Goal: Complete application form: Complete application form

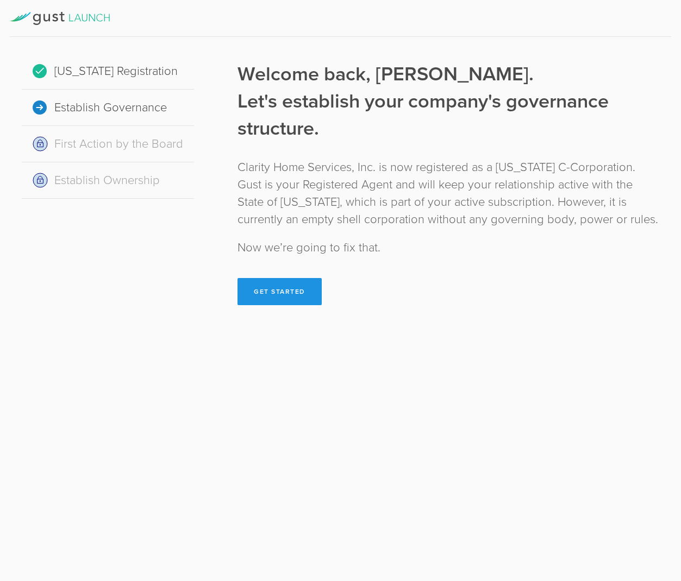
click at [303, 288] on button "Get Started" at bounding box center [279, 291] width 84 height 27
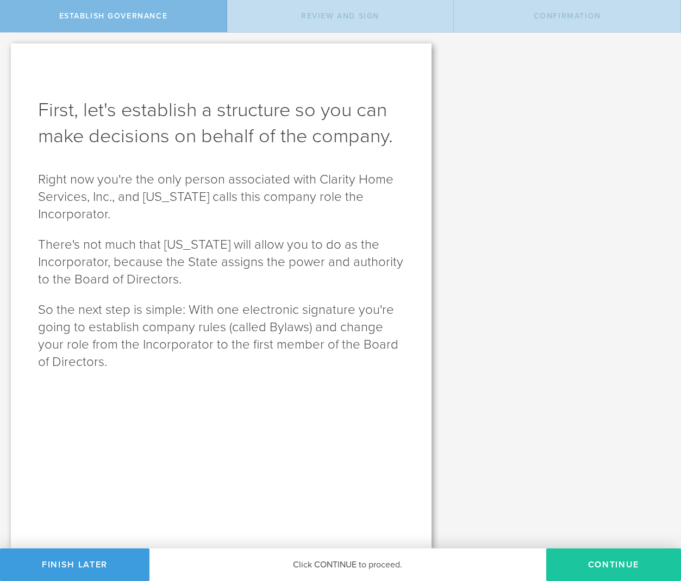
scroll to position [1, 0]
click at [593, 562] on button "Continue" at bounding box center [613, 565] width 135 height 33
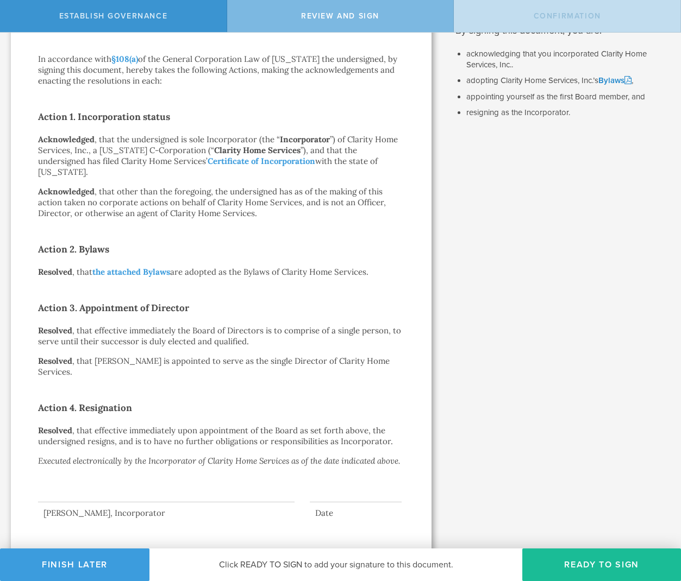
scroll to position [0, 0]
click at [583, 563] on button "Ready to Sign" at bounding box center [601, 565] width 159 height 33
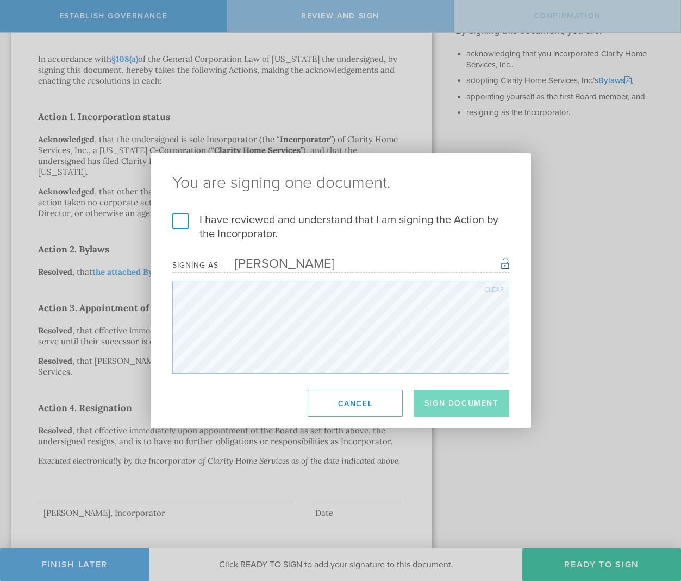
click at [178, 221] on label "I have reviewed and understand that I am signing the Action by the Incorporator." at bounding box center [340, 227] width 337 height 28
click at [0, 0] on input "I have reviewed and understand that I am signing the Action by the Incorporator." at bounding box center [0, 0] width 0 height 0
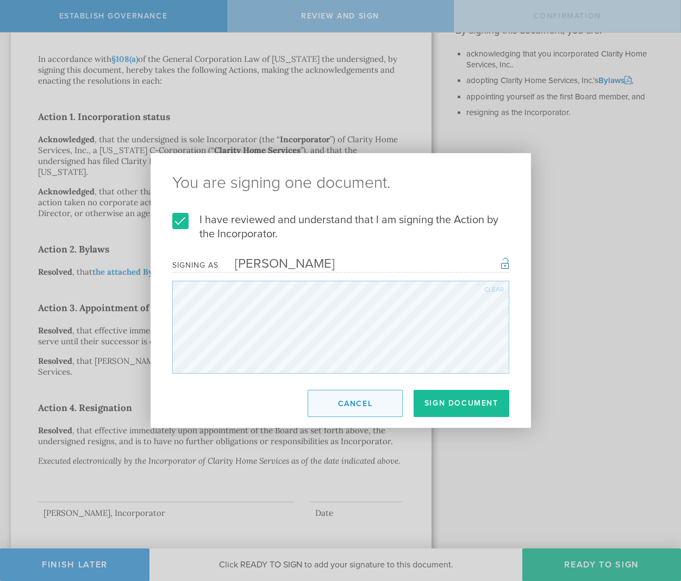
click at [376, 415] on button "Cancel" at bounding box center [355, 403] width 95 height 27
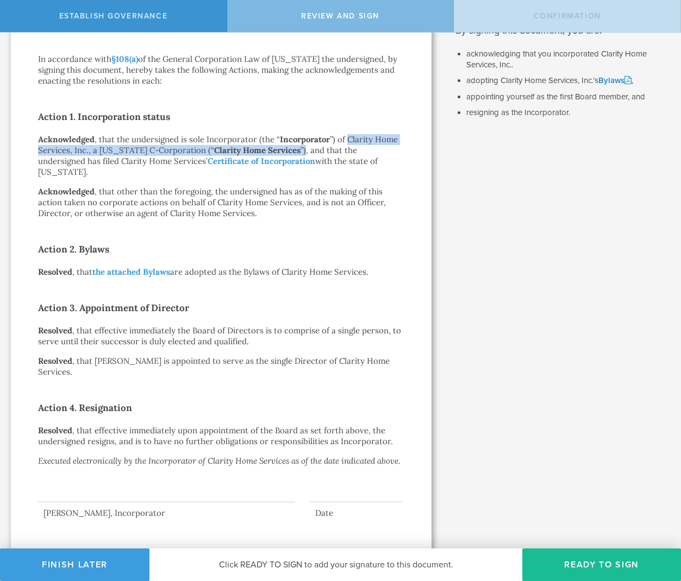
drag, startPoint x: 346, startPoint y: 138, endPoint x: 322, endPoint y: 186, distance: 53.7
click at [293, 151] on p "Acknowledged , that the undersigned is sole Incorporator (the “ Incorporator ”)…" at bounding box center [221, 155] width 366 height 43
click at [352, 136] on p "Acknowledged , that the undersigned is sole Incorporator (the “ Incorporator ”)…" at bounding box center [221, 155] width 366 height 43
drag, startPoint x: 346, startPoint y: 139, endPoint x: 300, endPoint y: 167, distance: 53.2
click at [291, 152] on p "Acknowledged , that the undersigned is sole Incorporator (the “ Incorporator ”)…" at bounding box center [221, 155] width 366 height 43
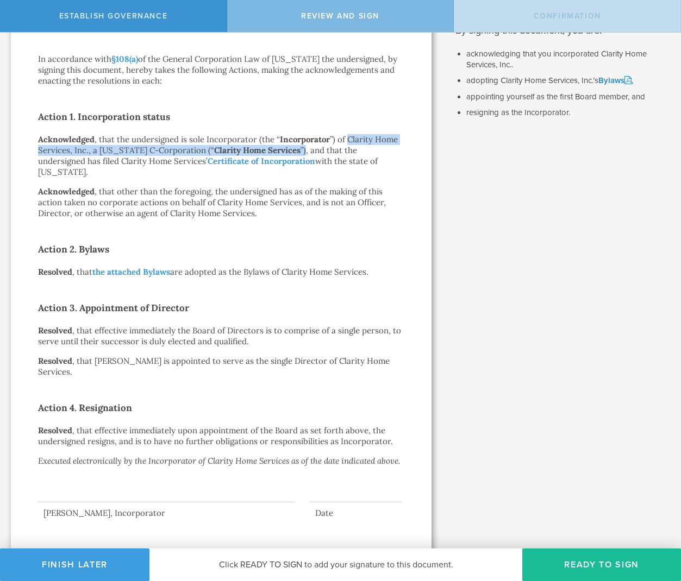
copy p "Clarity Home Services, Inc., a Delaware C-Corporation (“ Clarity Home Services …"
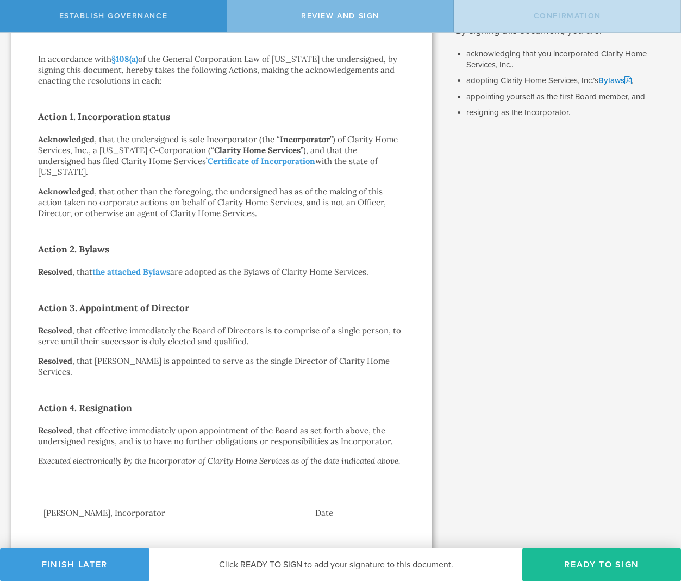
click at [426, 245] on div "Action by the Incorporator of Clarity Home Services, Inc. October 7, 2025 In ac…" at bounding box center [221, 231] width 421 height 657
click at [596, 568] on button "Ready to Sign" at bounding box center [601, 565] width 159 height 33
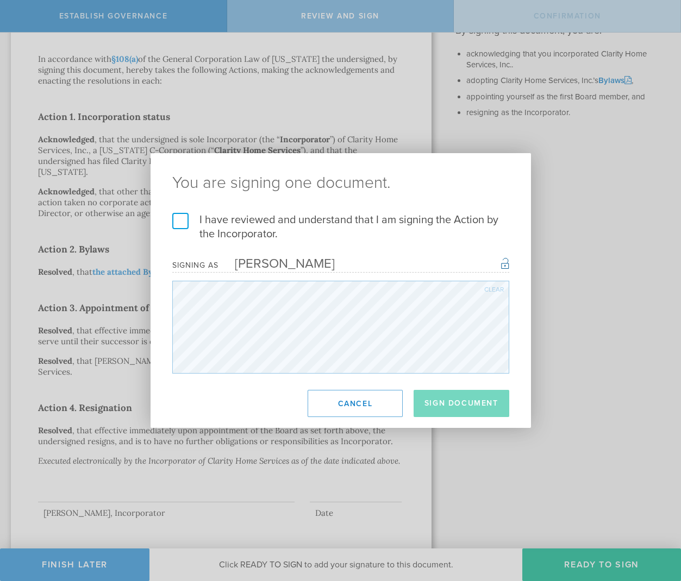
click at [180, 226] on label "I have reviewed and understand that I am signing the Action by the Incorporator." at bounding box center [340, 227] width 337 height 28
click at [0, 0] on input "I have reviewed and understand that I am signing the Action by the Incorporator." at bounding box center [0, 0] width 0 height 0
click at [487, 415] on button "Sign Document" at bounding box center [461, 403] width 96 height 27
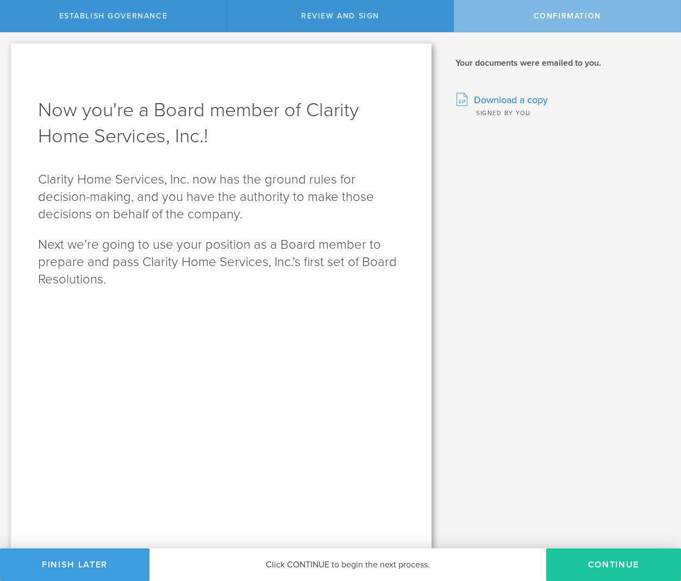
click at [634, 559] on button "Continue" at bounding box center [613, 565] width 135 height 33
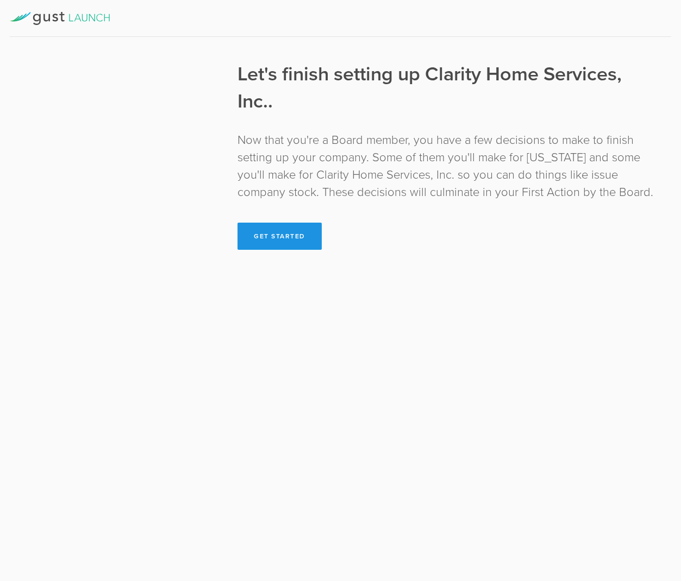
click at [285, 240] on button "Get Started" at bounding box center [279, 236] width 84 height 27
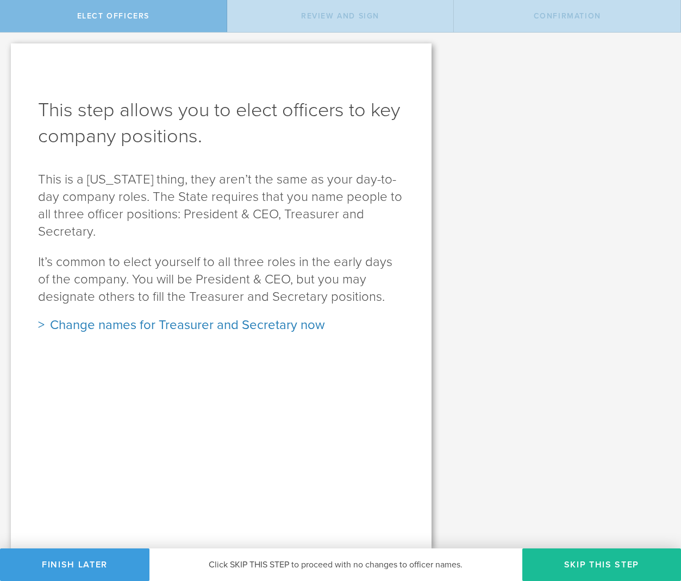
click at [221, 317] on div "Change names for Treasurer and Secretary now" at bounding box center [221, 325] width 366 height 17
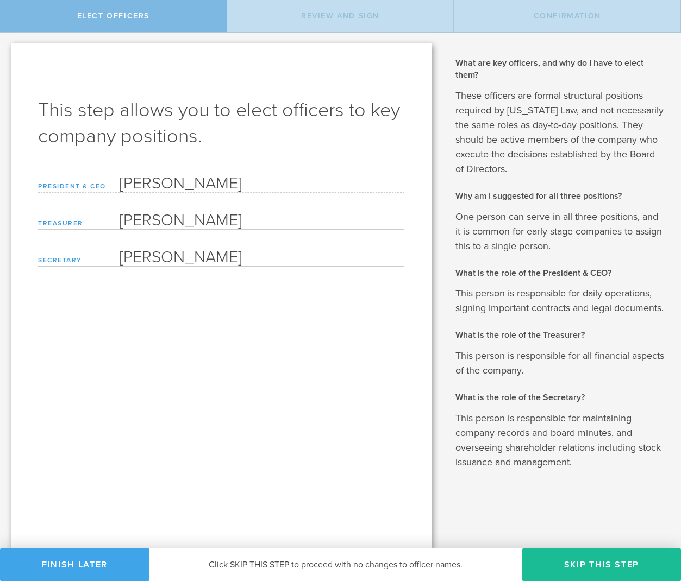
click at [64, 564] on button "Finish Later" at bounding box center [74, 565] width 149 height 33
